Goal: Transaction & Acquisition: Register for event/course

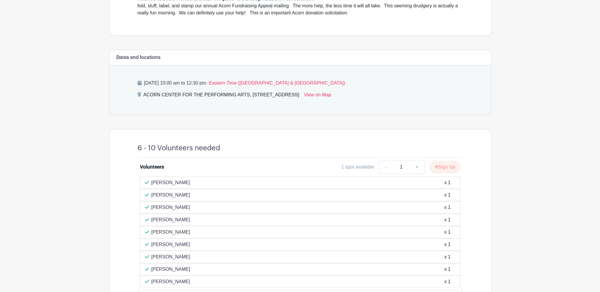
scroll to position [207, 0]
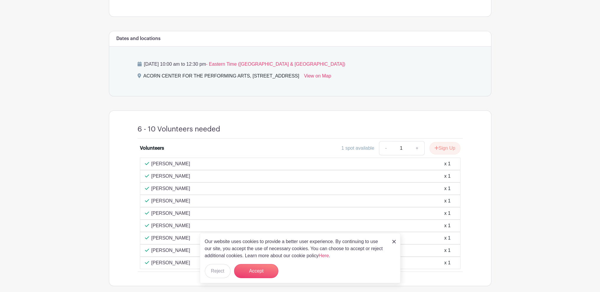
click at [85, 145] on main "Log In Sign Up for Free Acorn Events Annual Acorn Appeal Mailing Created by [PE…" at bounding box center [300, 58] width 600 height 530
drag, startPoint x: 263, startPoint y: 274, endPoint x: 225, endPoint y: 288, distance: 40.2
click at [230, 292] on html "Loading... Log In Sign Up for Free Acorn Events Annual Acorn Appeal Mailing Cre…" at bounding box center [300, 58] width 600 height 530
click at [224, 271] on button "Reject" at bounding box center [218, 271] width 26 height 14
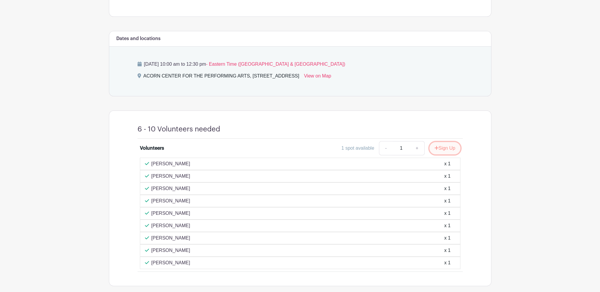
click at [438, 148] on button "Sign Up" at bounding box center [444, 148] width 31 height 12
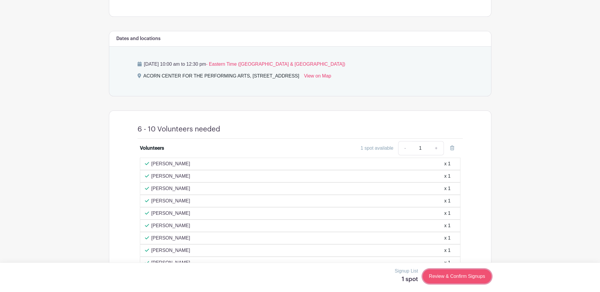
click at [450, 279] on link "Review & Confirm Signups" at bounding box center [456, 277] width 68 height 14
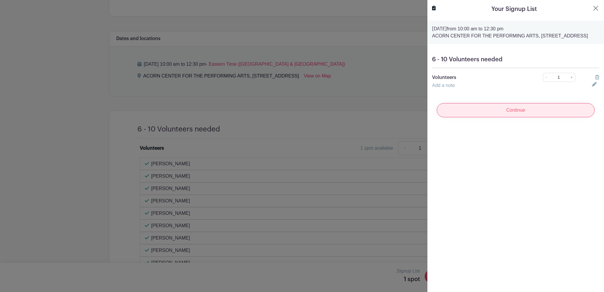
click at [507, 117] on input "Continue" at bounding box center [516, 110] width 158 height 14
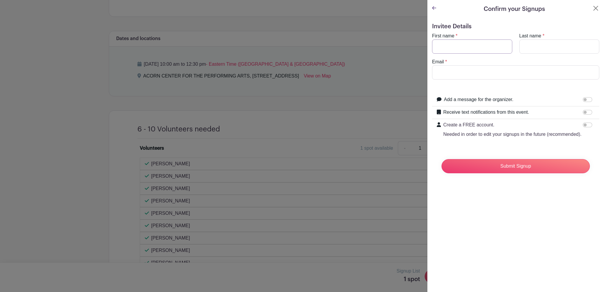
click at [452, 47] on input "First name" at bounding box center [472, 47] width 80 height 14
type input "[PERSON_NAME]"
type input "[EMAIL_ADDRESS][DOMAIN_NAME]"
click at [513, 173] on input "Submit Signup" at bounding box center [516, 166] width 148 height 14
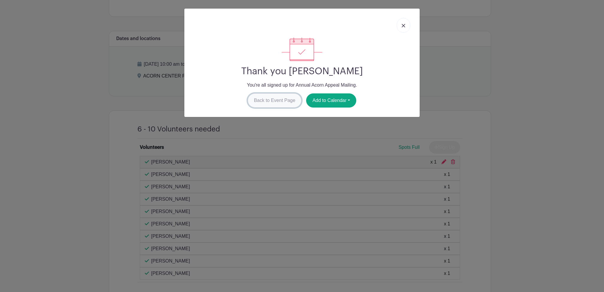
click at [272, 104] on link "Back to Event Page" at bounding box center [275, 101] width 54 height 14
